Goal: Check status: Check status

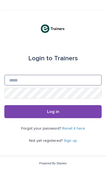
type input "**********"
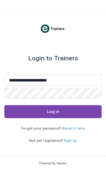
click at [80, 112] on button "Log in" at bounding box center [52, 111] width 97 height 13
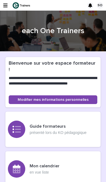
click at [5, 4] on icon "button" at bounding box center [5, 5] width 4 height 5
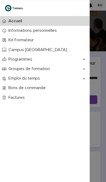
click at [18, 97] on p "Factures" at bounding box center [17, 97] width 23 height 5
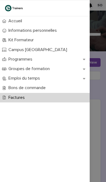
click at [101, 84] on div "Accueil Informations personnelles Kit Formateur Campus Montreuil Programmes Gro…" at bounding box center [53, 91] width 106 height 182
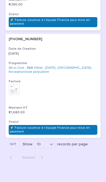
scroll to position [174, 0]
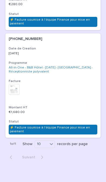
click at [85, 125] on div "⚡ Facture soumise à l'équipe Finance pour mise en paiement" at bounding box center [53, 130] width 88 height 10
